Goal: Information Seeking & Learning: Learn about a topic

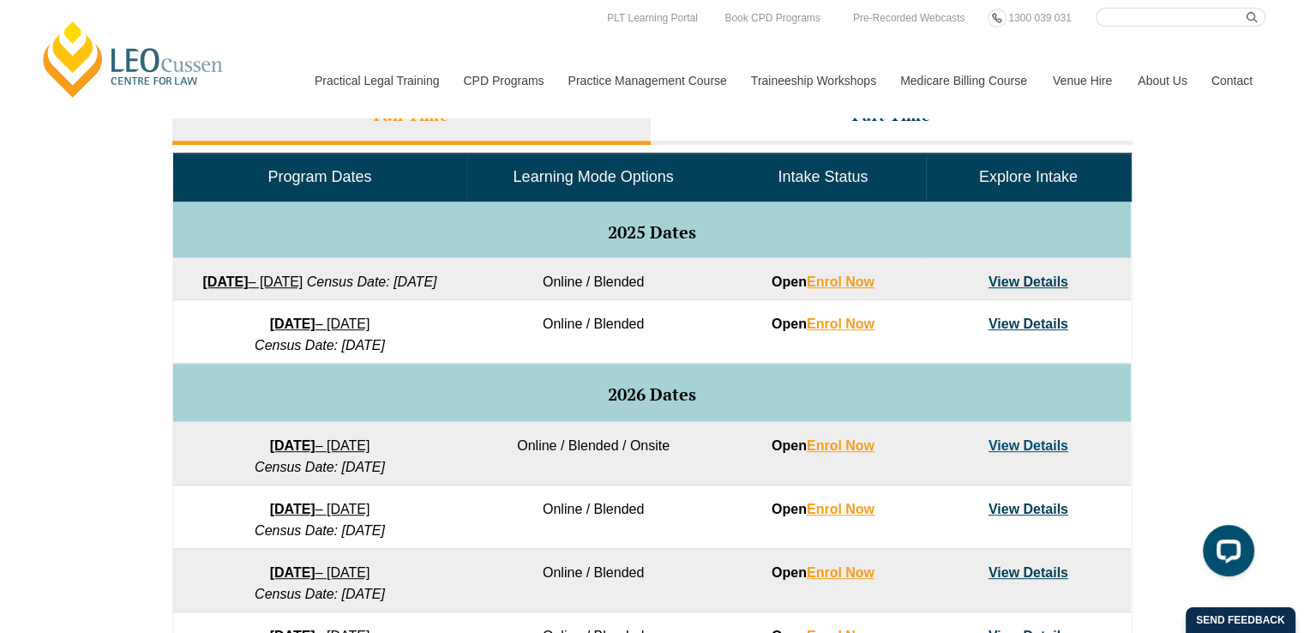
click at [1013, 331] on link "View Details" at bounding box center [1029, 323] width 80 height 15
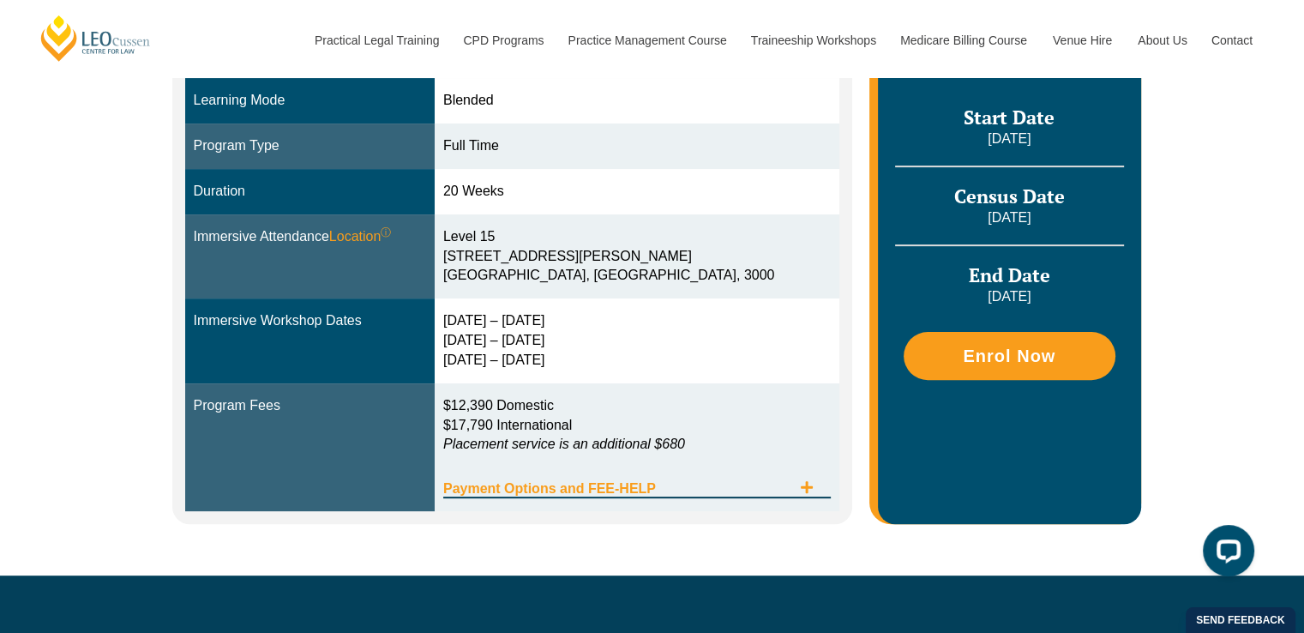
scroll to position [514, 0]
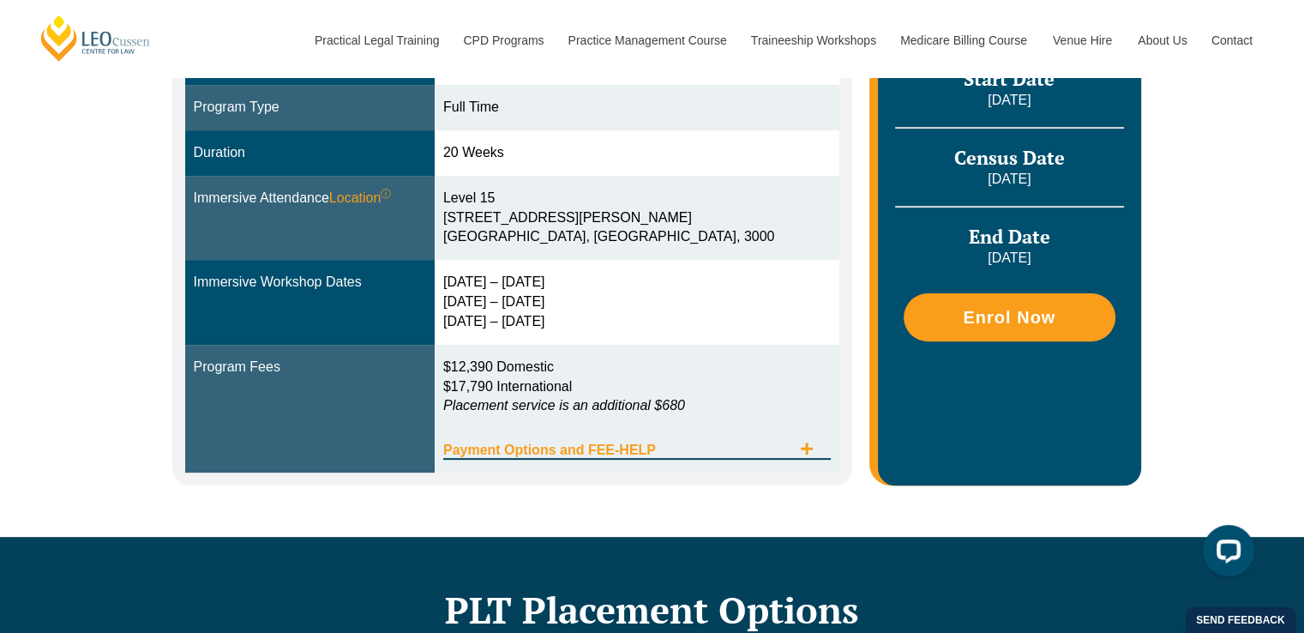
click at [769, 450] on span "Payment Options and FEE-HELP" at bounding box center [617, 450] width 348 height 14
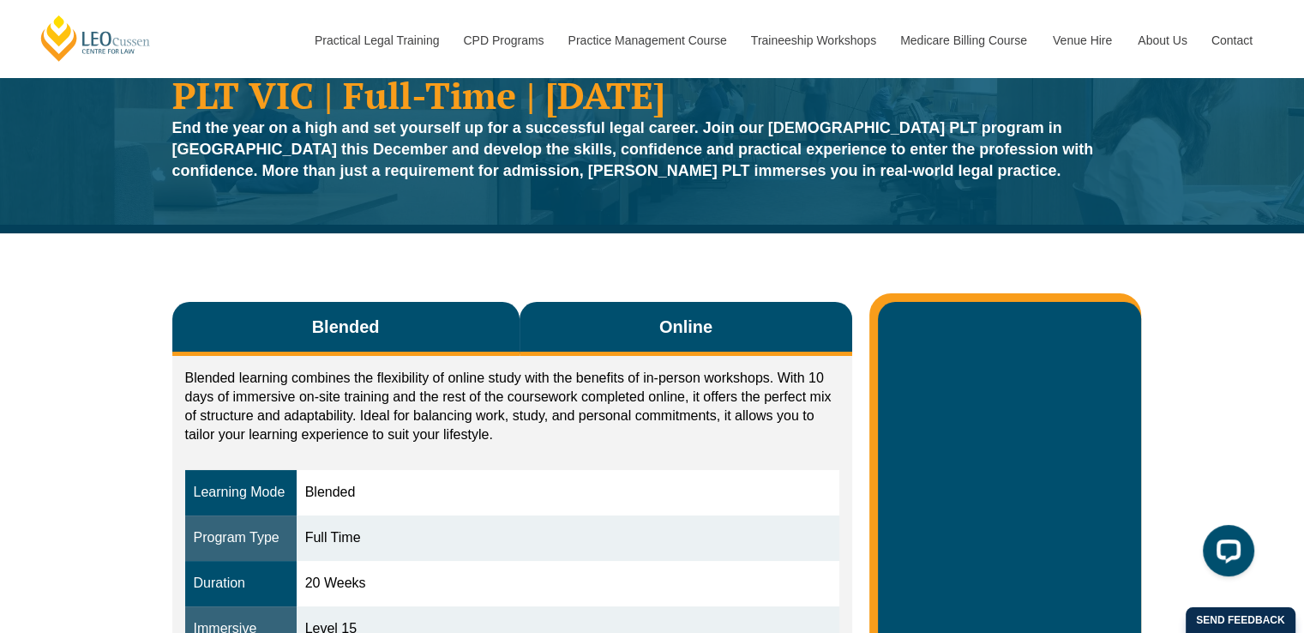
scroll to position [0, 0]
